Goal: Register for event/course

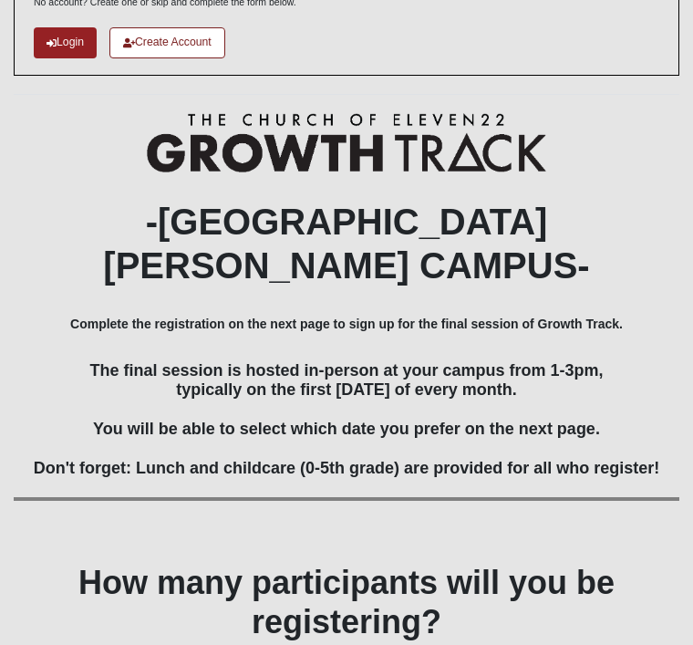
scroll to position [187, 0]
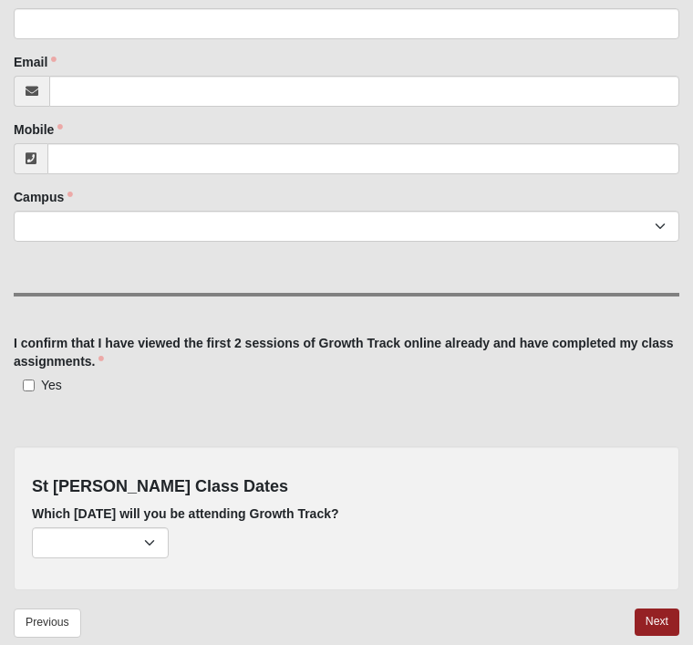
scroll to position [465, 0]
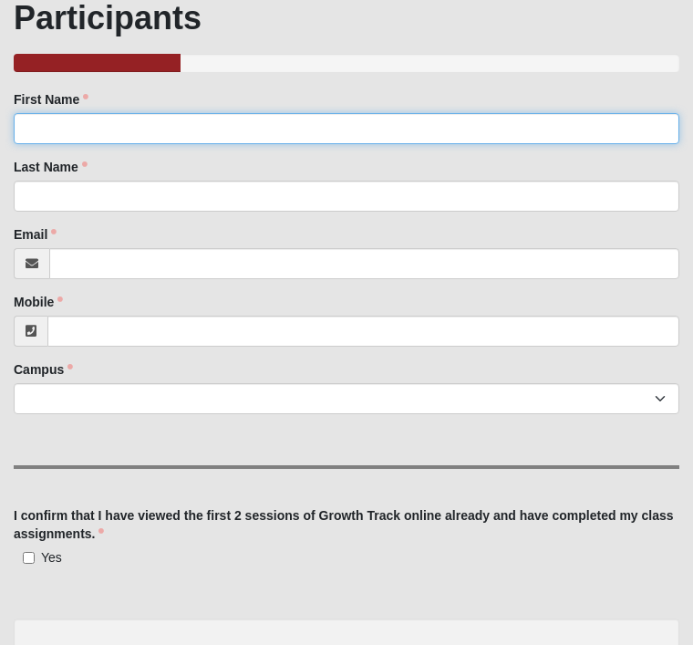
click at [138, 128] on input "First Name" at bounding box center [347, 129] width 666 height 31
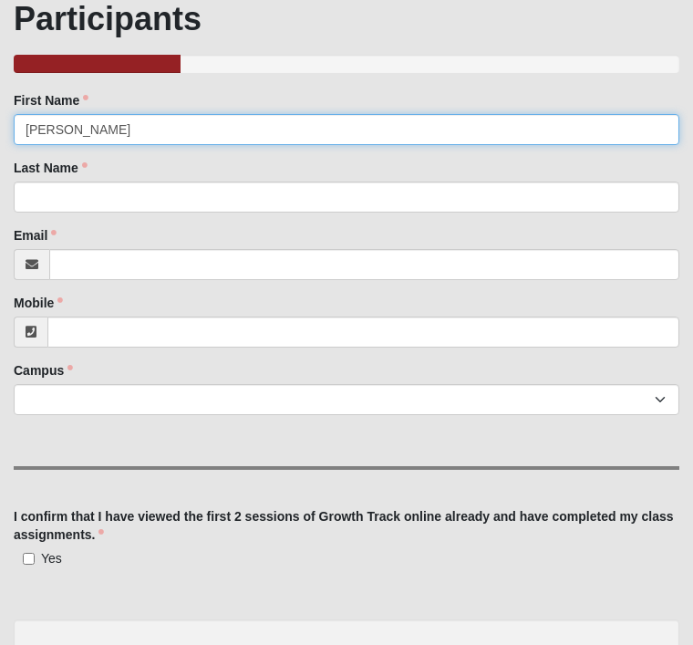
type input "[PERSON_NAME]"
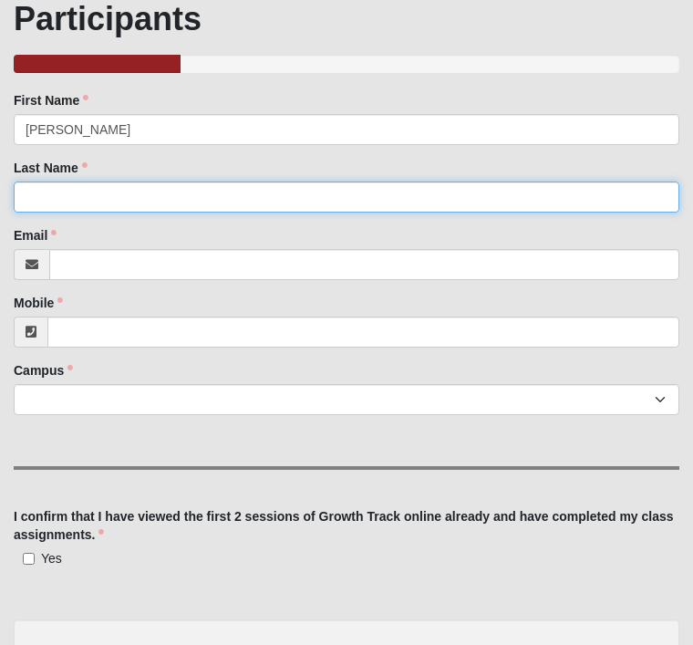
click at [269, 195] on input "Last Name" at bounding box center [347, 197] width 666 height 31
type input "G"
type input "[PERSON_NAME]"
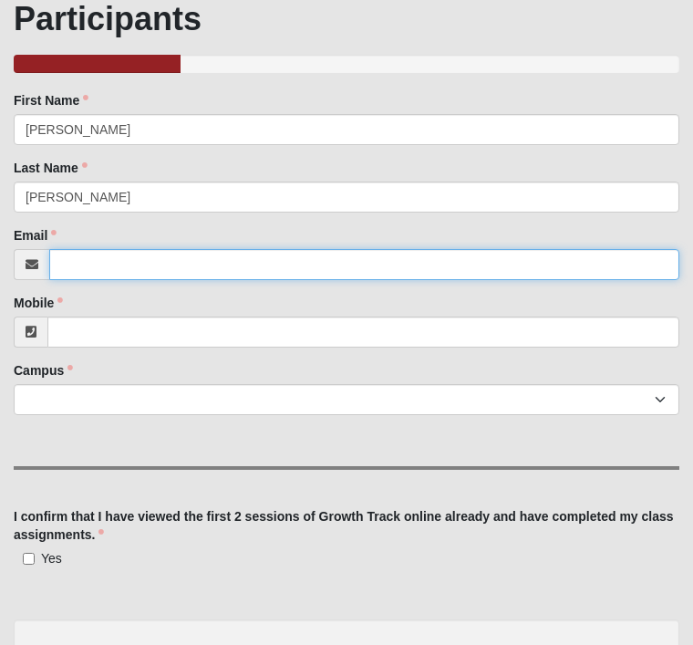
click at [230, 266] on input "Email" at bounding box center [364, 264] width 630 height 31
type input "[EMAIL_ADDRESS][DOMAIN_NAME]"
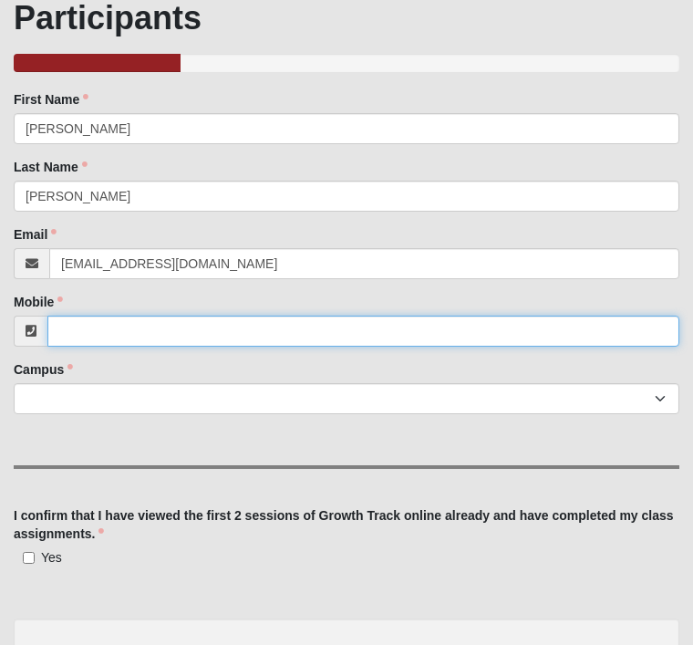
click at [393, 330] on input "Mobile" at bounding box center [363, 332] width 632 height 31
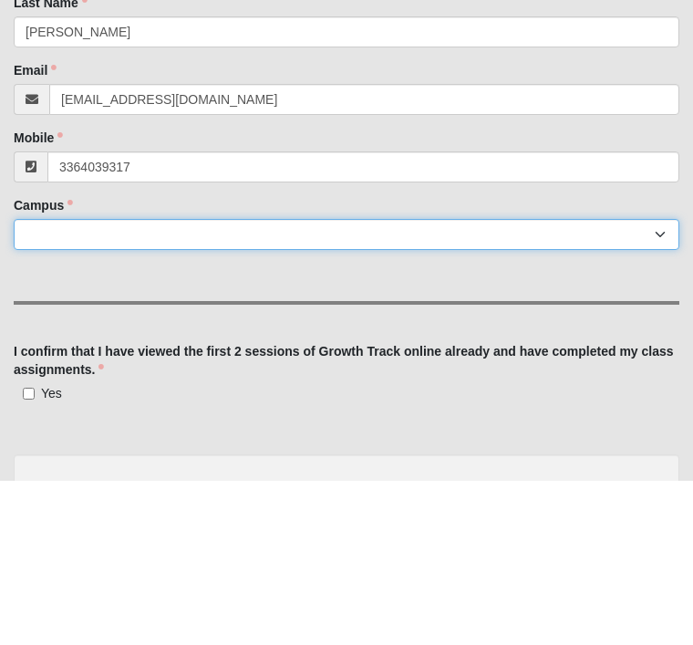
click at [464, 384] on select "Arlington Baymeadows Eleven22 Online [PERSON_NAME][GEOGRAPHIC_DATA] Jesup [GEOG…" at bounding box center [347, 399] width 666 height 31
type input "[PHONE_NUMBER]"
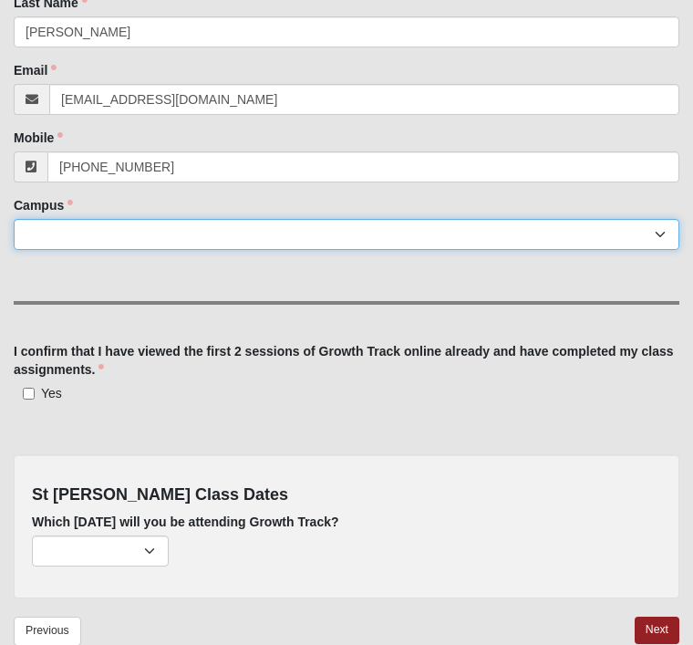
select select "11"
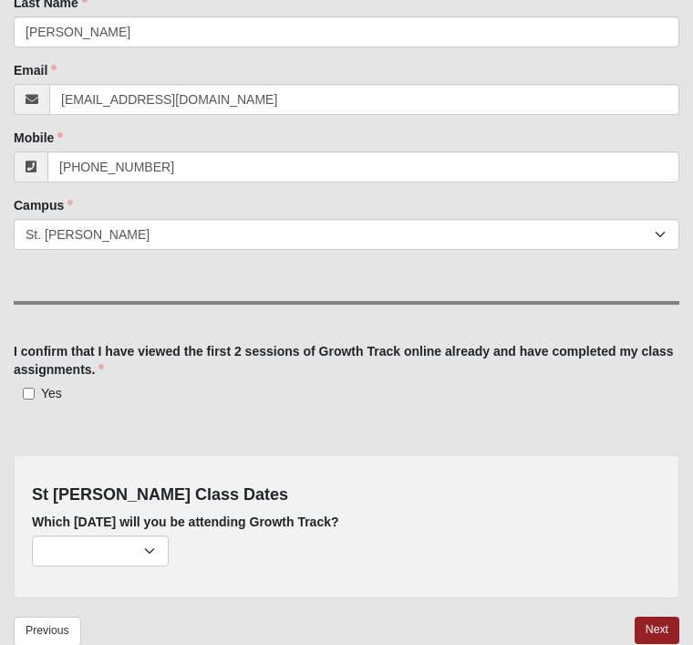
click at [25, 400] on input "Yes" at bounding box center [29, 394] width 12 height 12
checkbox input "true"
click at [142, 559] on select "[DATE] (none remaining) [DATE] (none remaining) [DATE] (none remaining) [DATE] …" at bounding box center [100, 551] width 137 height 31
select select "726"
click at [653, 638] on link "Next" at bounding box center [657, 630] width 45 height 26
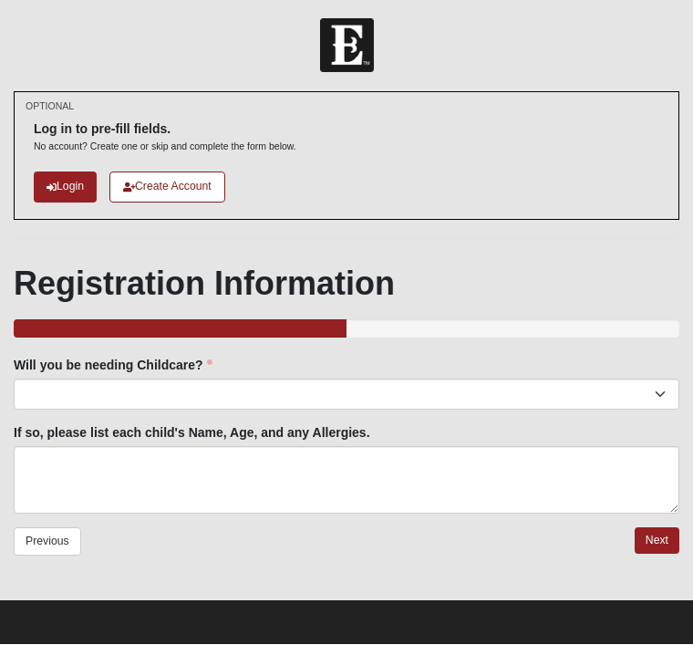
scroll to position [5, 0]
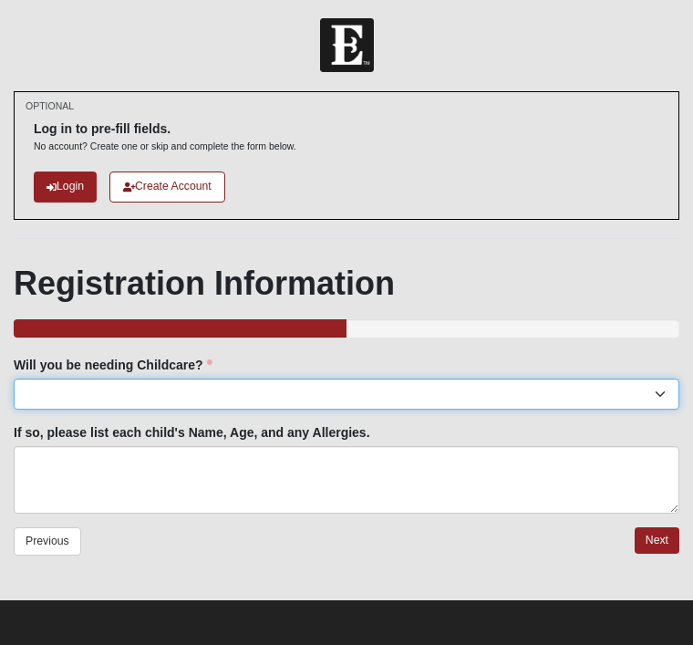
click at [661, 398] on select "Yes No" at bounding box center [347, 394] width 666 height 31
select select "No"
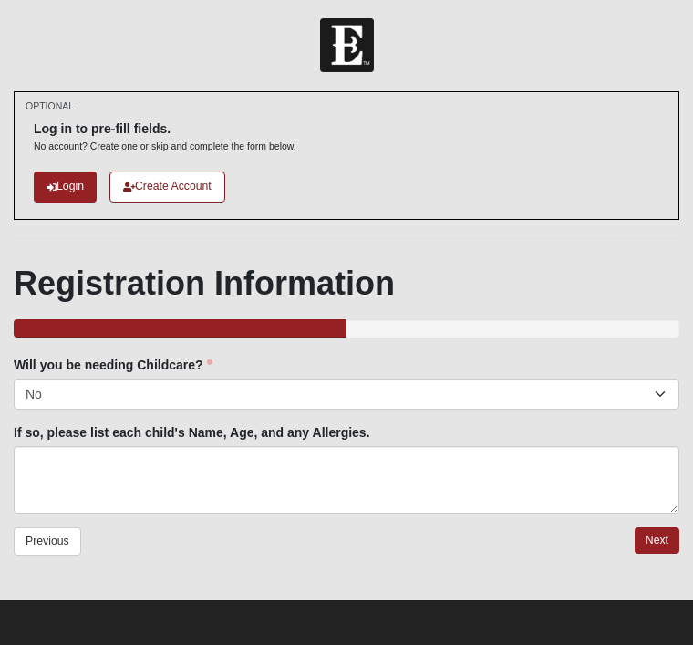
click at [647, 547] on link "Next" at bounding box center [657, 540] width 45 height 26
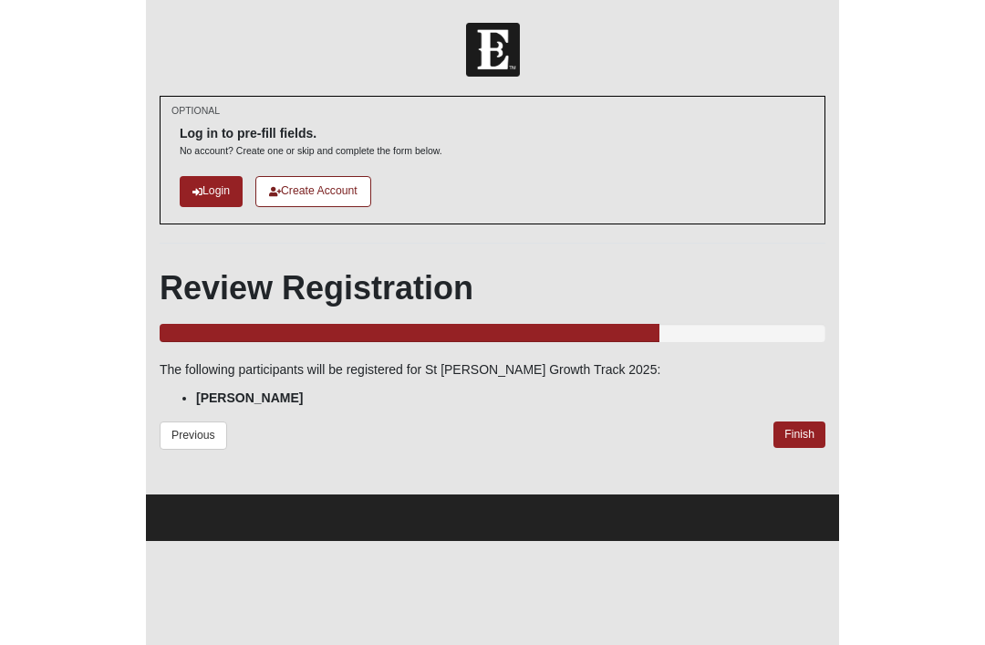
scroll to position [0, 0]
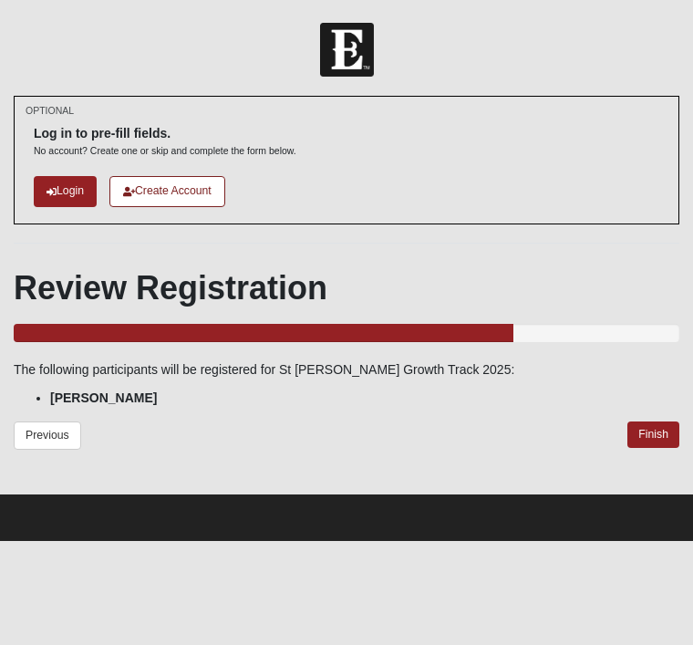
click at [653, 440] on link "Finish" at bounding box center [654, 435] width 52 height 26
